Goal: Find specific page/section: Find specific page/section

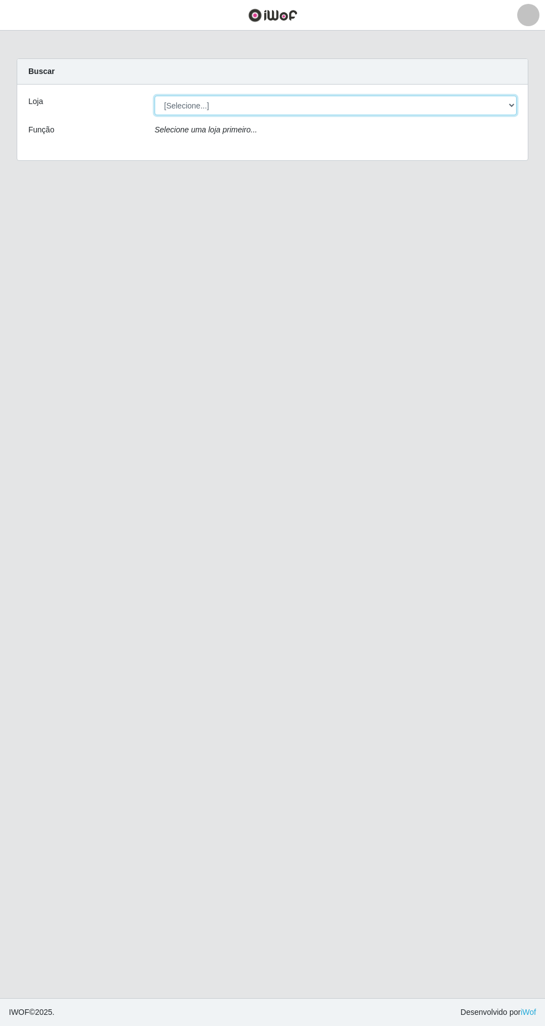
click at [283, 105] on select "[Selecione...] Extrabom - Loja 05 [GEOGRAPHIC_DATA]" at bounding box center [336, 105] width 362 height 19
select select "494"
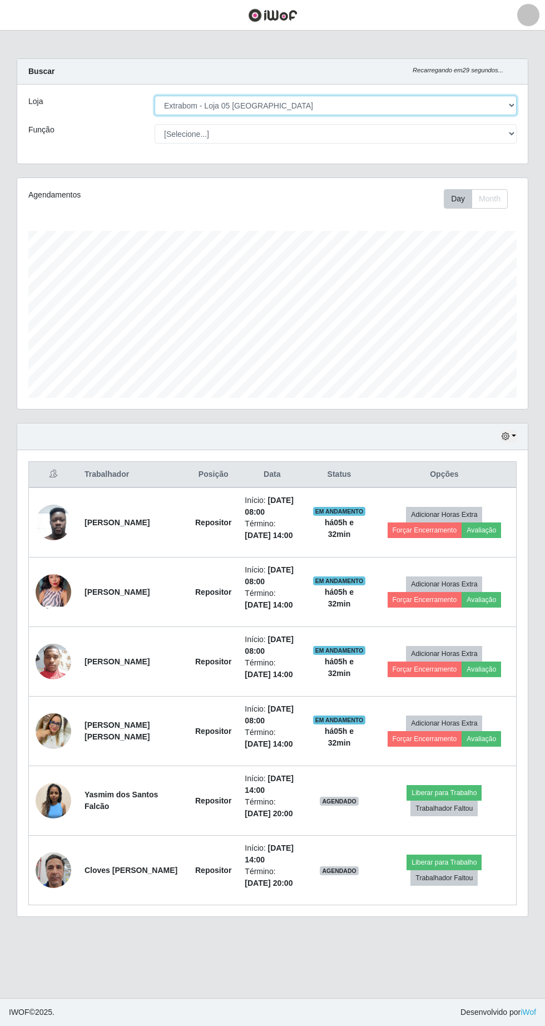
scroll to position [231, 511]
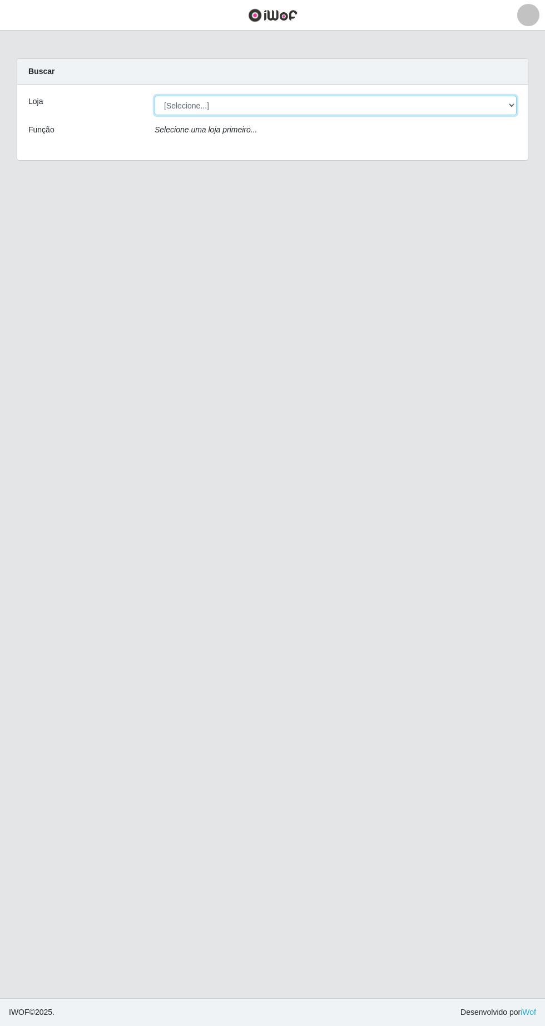
click at [344, 101] on select "[Selecione...] Extrabom - Loja 05 [GEOGRAPHIC_DATA]" at bounding box center [336, 105] width 362 height 19
select select "494"
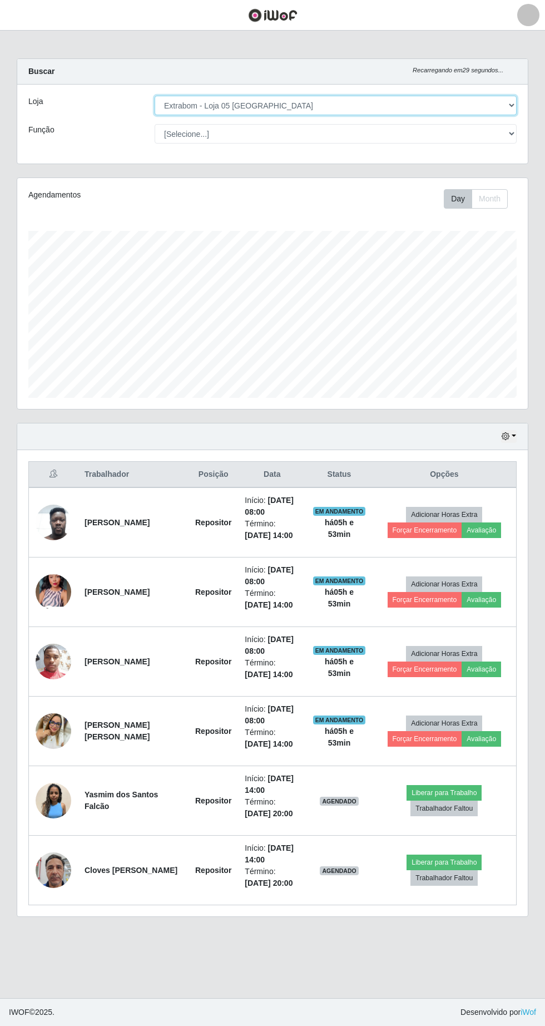
scroll to position [231, 511]
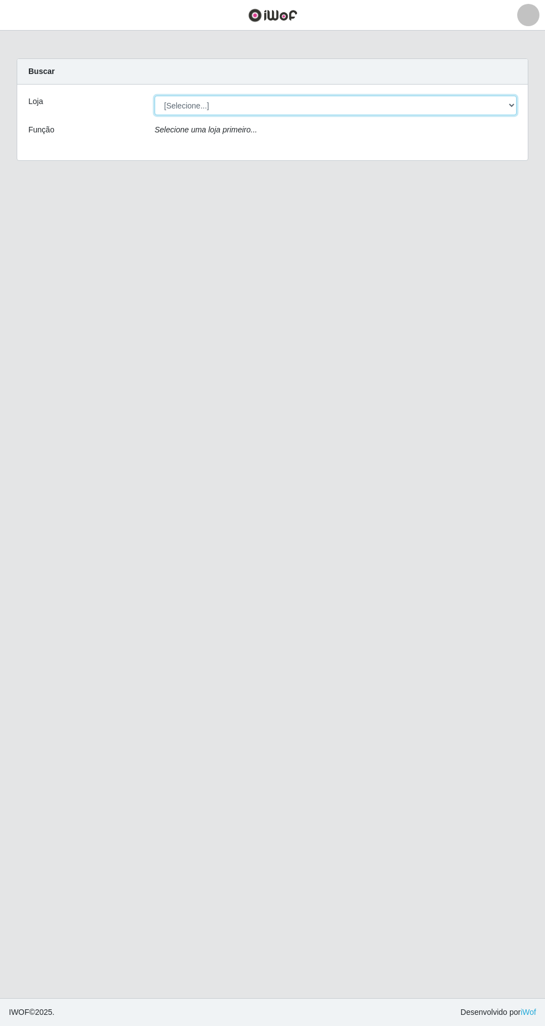
click at [204, 105] on select "[Selecione...] Extrabom - Loja 05 [GEOGRAPHIC_DATA]" at bounding box center [336, 105] width 362 height 19
select select "494"
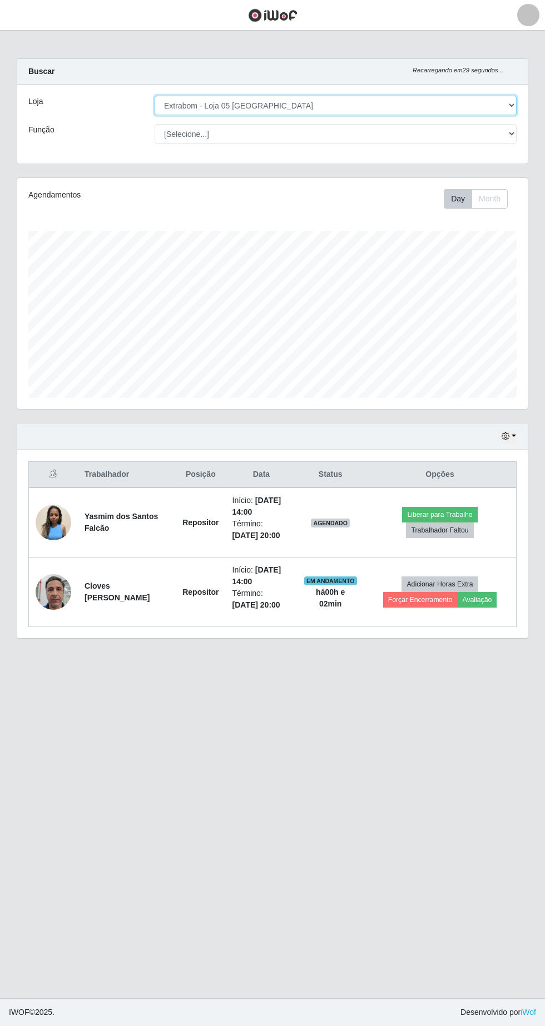
scroll to position [231, 511]
